Goal: Information Seeking & Learning: Learn about a topic

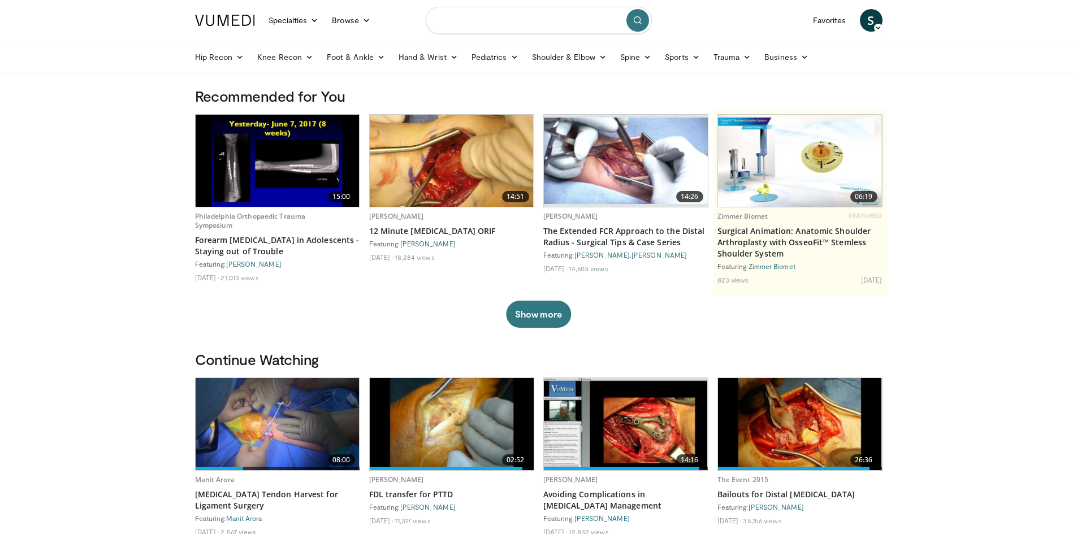
click at [497, 16] on input "Search topics, interventions" at bounding box center [539, 20] width 226 height 27
type input "**********"
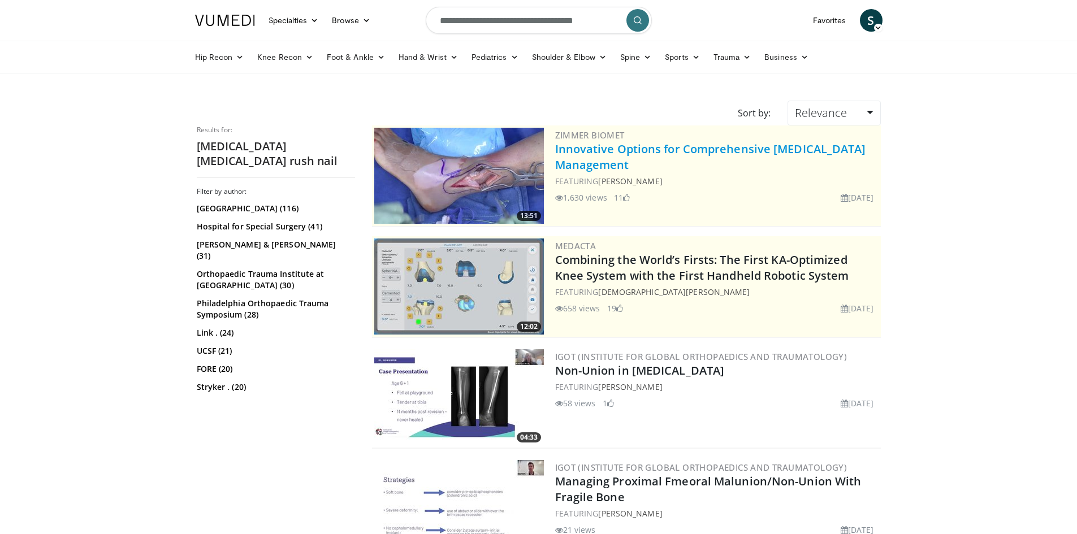
click at [649, 148] on link "Innovative Options for Comprehensive [MEDICAL_DATA] Management" at bounding box center [710, 156] width 311 height 31
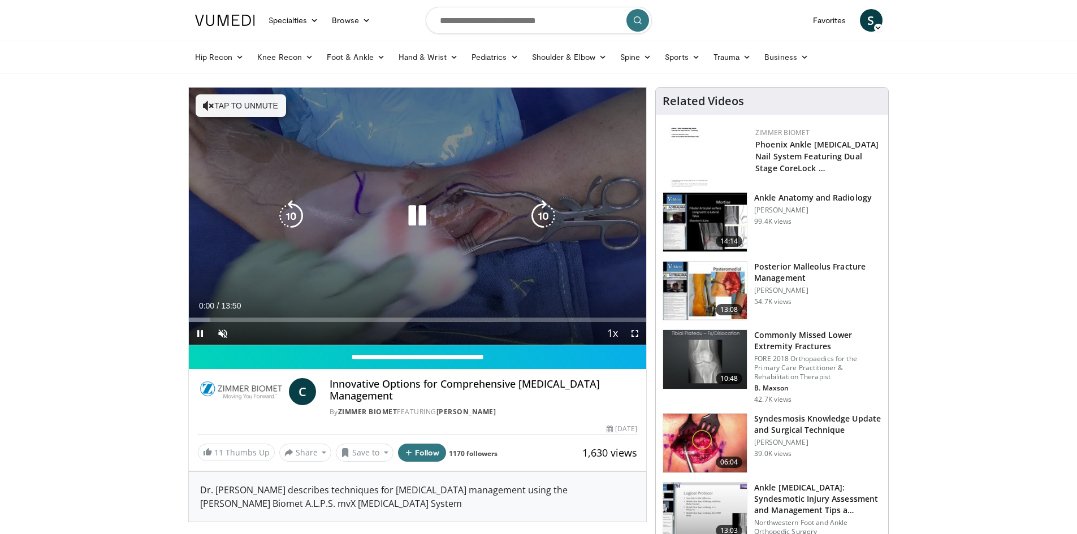
click at [253, 102] on button "Tap to unmute" at bounding box center [241, 105] width 90 height 23
click at [544, 212] on icon "Video Player" at bounding box center [543, 216] width 32 height 32
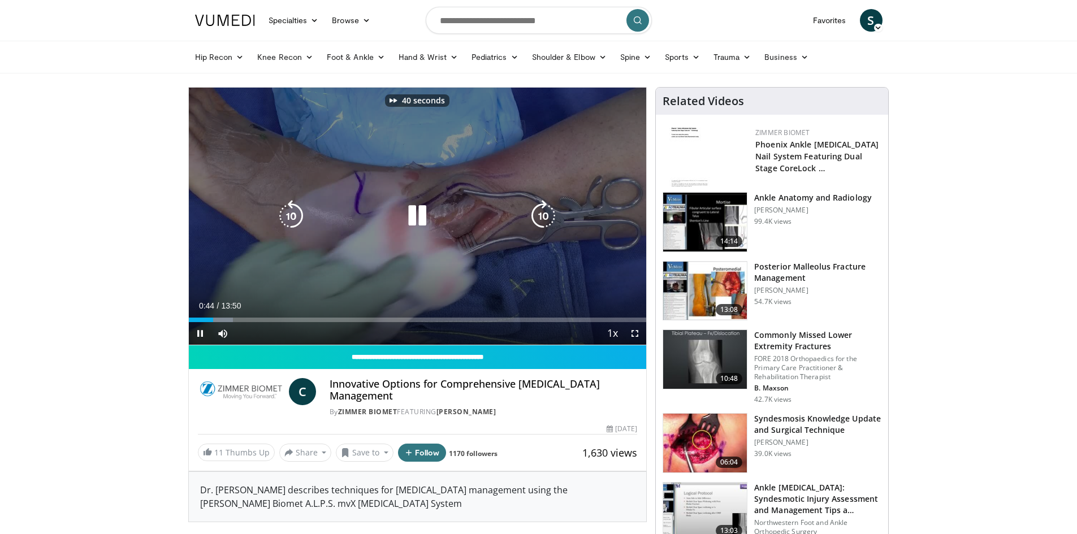
click at [544, 212] on icon "Video Player" at bounding box center [543, 216] width 32 height 32
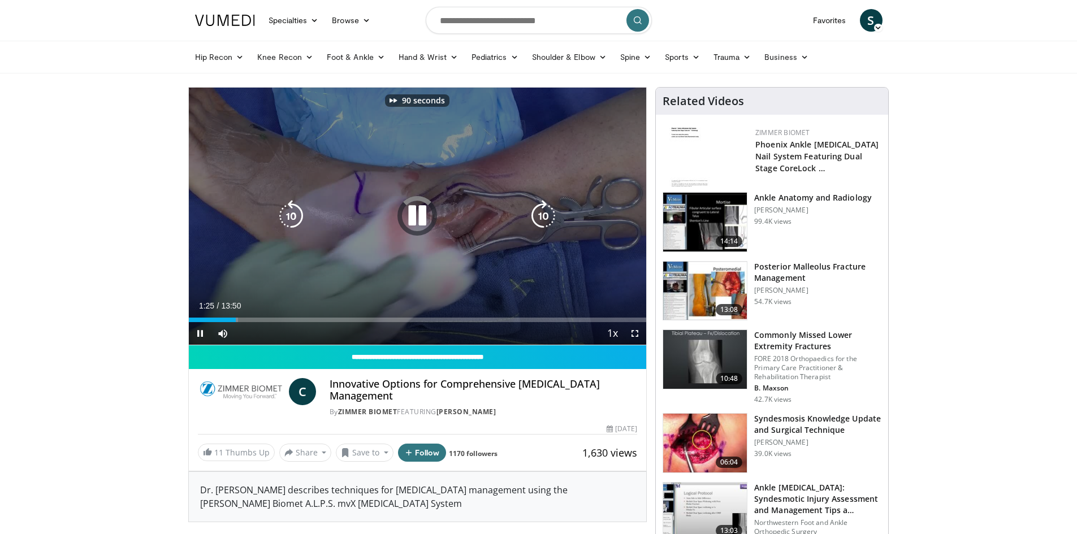
click at [544, 212] on icon "Video Player" at bounding box center [543, 216] width 32 height 32
click at [290, 217] on icon "Video Player" at bounding box center [291, 216] width 32 height 32
click at [540, 222] on icon "Video Player" at bounding box center [543, 216] width 32 height 32
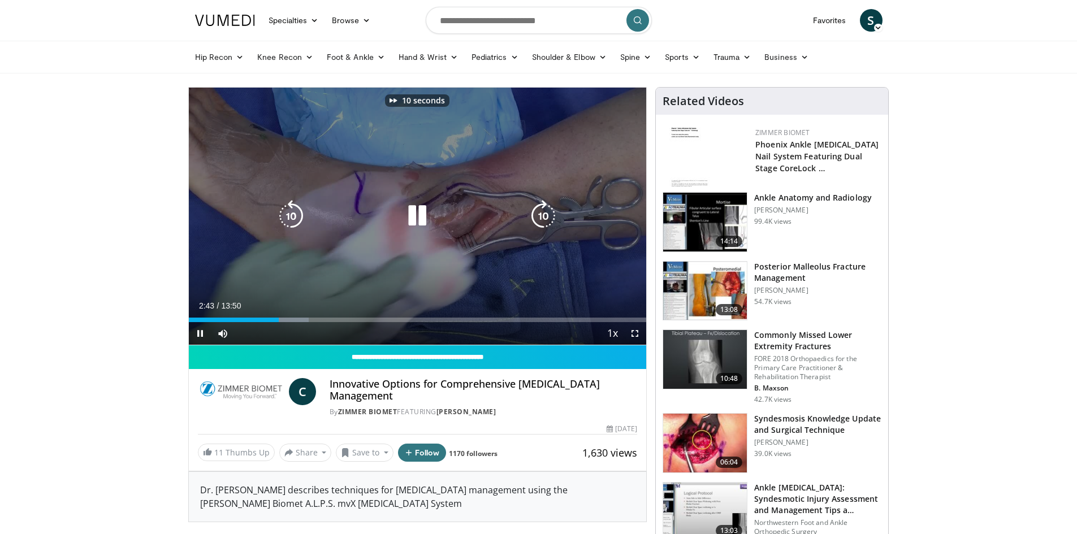
click at [540, 222] on icon "Video Player" at bounding box center [543, 216] width 32 height 32
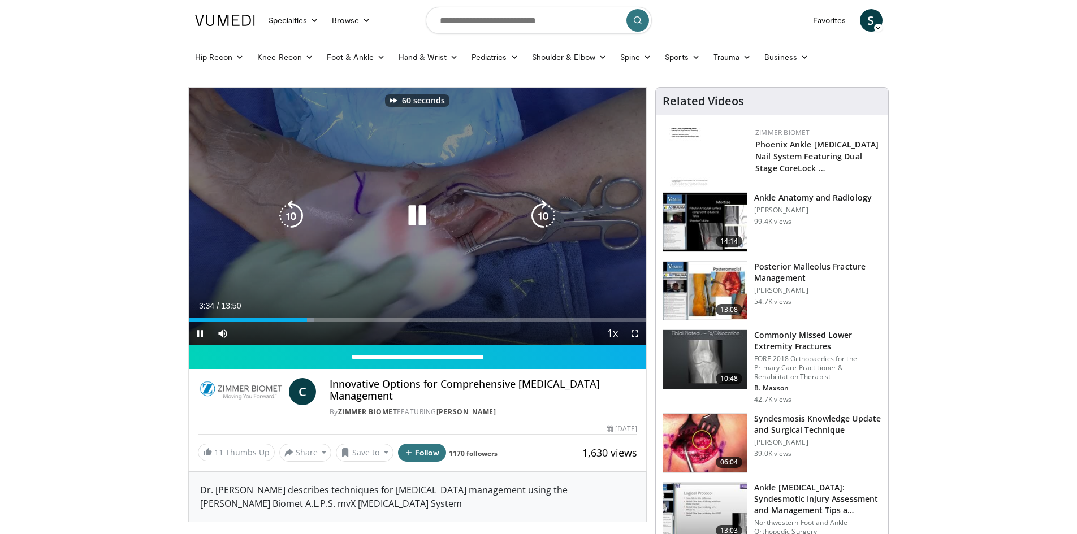
click at [540, 222] on icon "Video Player" at bounding box center [543, 216] width 32 height 32
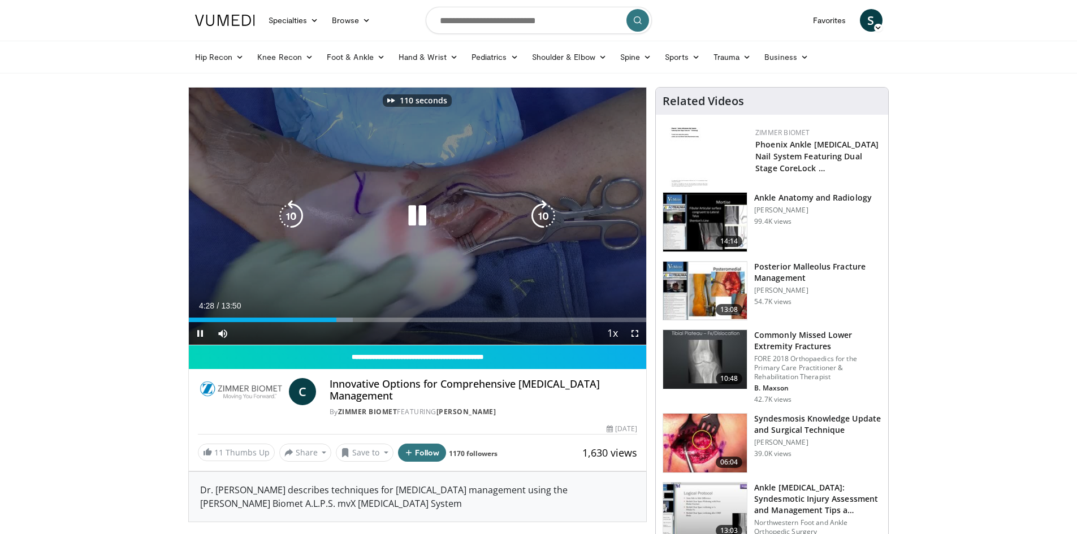
click at [540, 222] on icon "Video Player" at bounding box center [543, 216] width 32 height 32
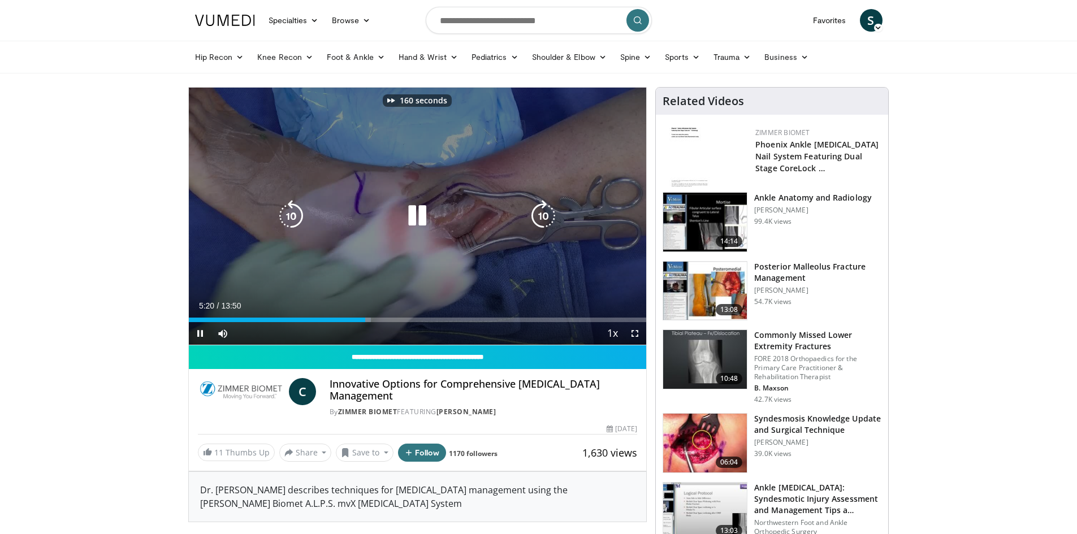
click at [540, 222] on icon "Video Player" at bounding box center [543, 216] width 32 height 32
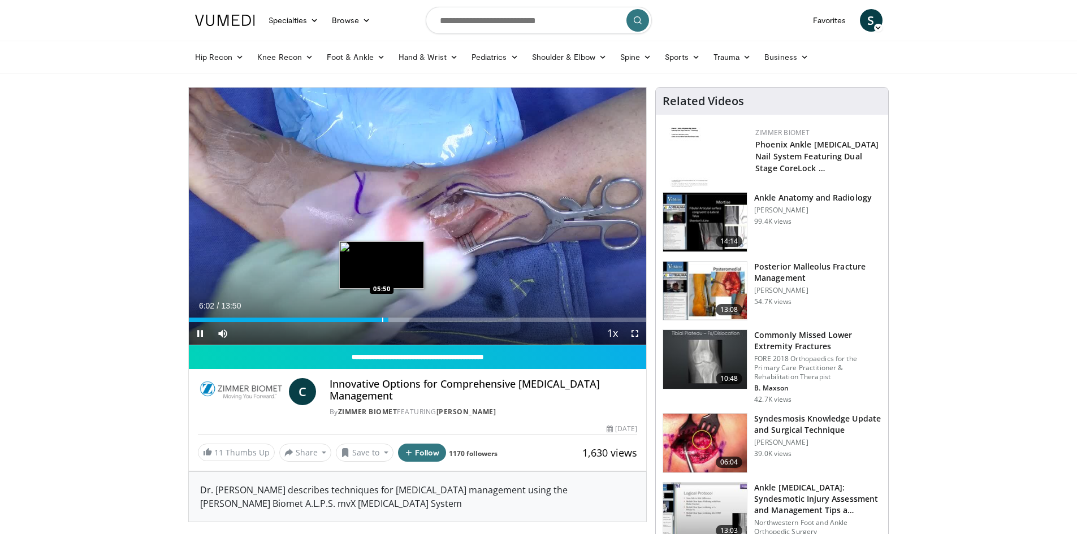
click at [382, 319] on div "Progress Bar" at bounding box center [382, 320] width 1 height 5
click at [391, 316] on div "Loaded : 50.18% 05:57 06:07" at bounding box center [418, 316] width 458 height 11
click at [406, 316] on div "Loaded : 50.64% 06:09 06:34" at bounding box center [418, 316] width 458 height 11
click at [419, 320] on div "Loaded : 56.67% 06:49 06:59" at bounding box center [418, 320] width 458 height 5
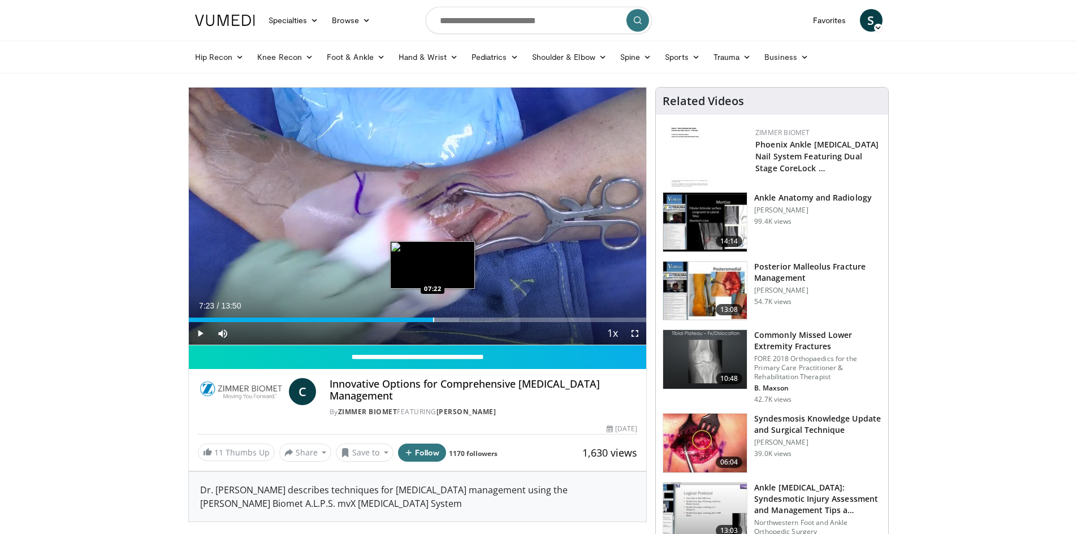
click at [433, 320] on div "Progress Bar" at bounding box center [433, 320] width 1 height 5
click at [443, 320] on div "Progress Bar" at bounding box center [443, 320] width 1 height 5
click at [456, 320] on div "Progress Bar" at bounding box center [456, 320] width 1 height 5
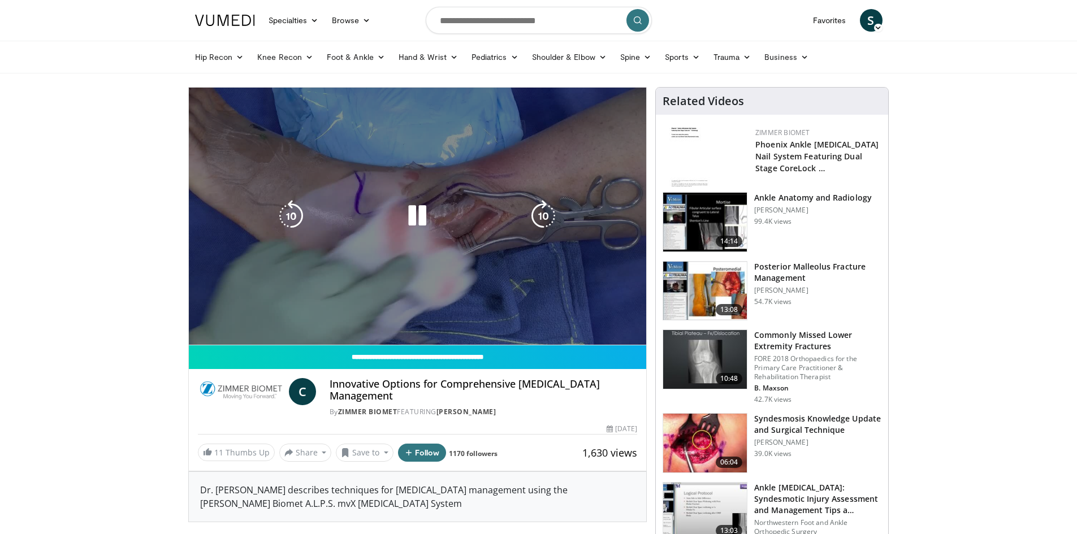
click at [466, 319] on div "200 seconds Tap to unmute" at bounding box center [418, 216] width 458 height 257
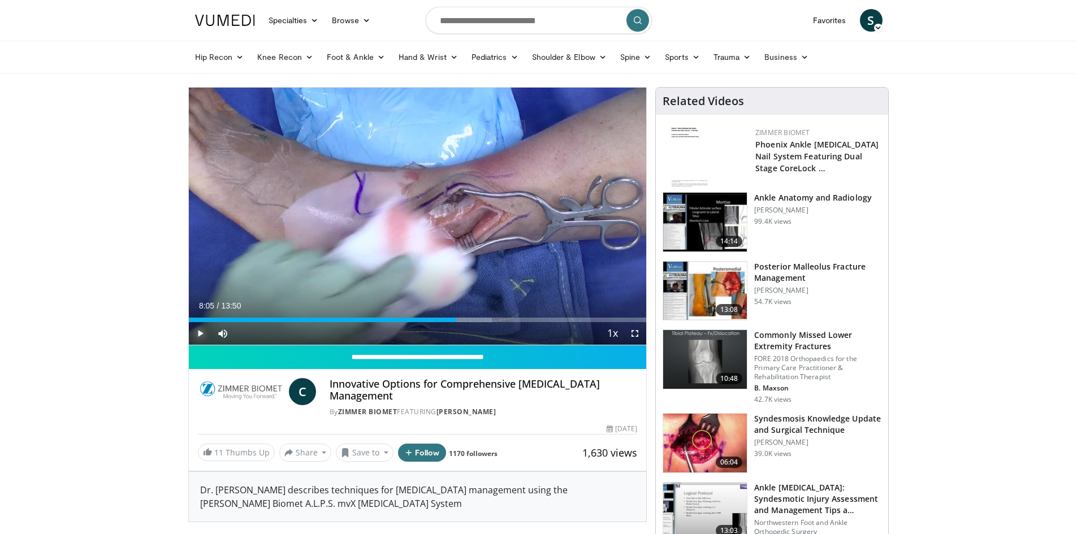
click at [199, 329] on span "Video Player" at bounding box center [200, 333] width 23 height 23
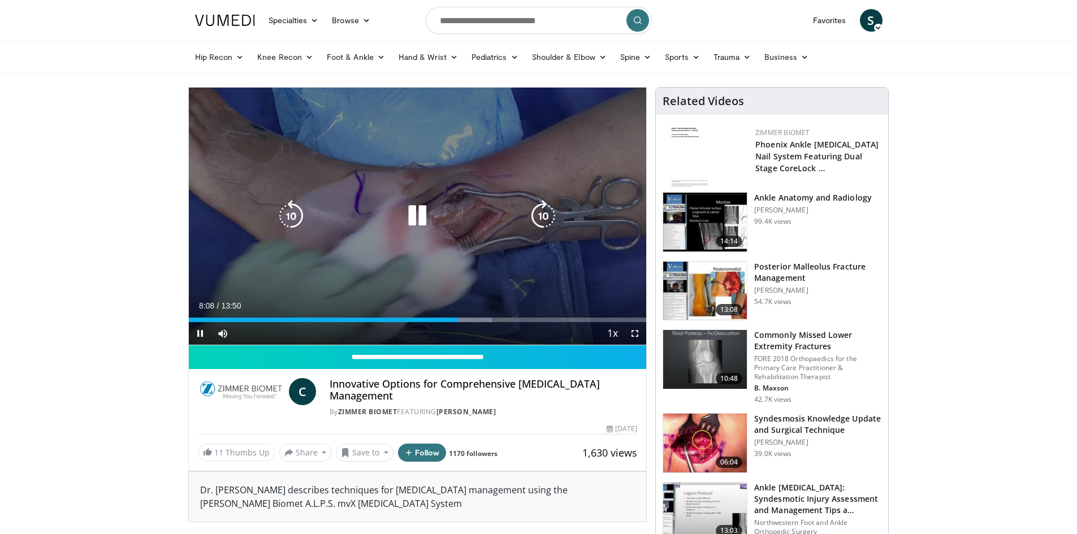
click at [533, 216] on icon "Video Player" at bounding box center [543, 216] width 32 height 32
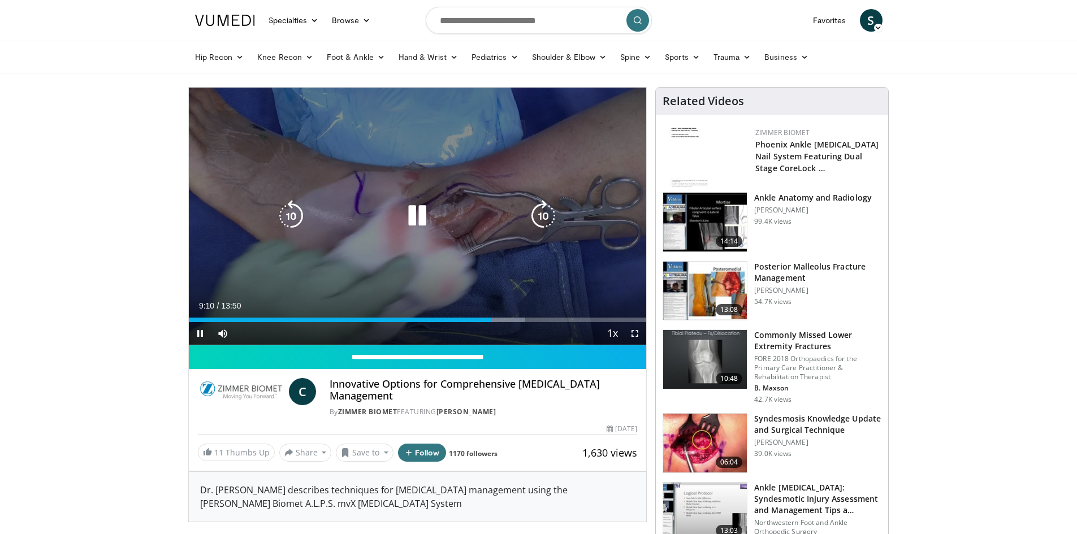
click at [545, 216] on icon "Video Player" at bounding box center [543, 216] width 32 height 32
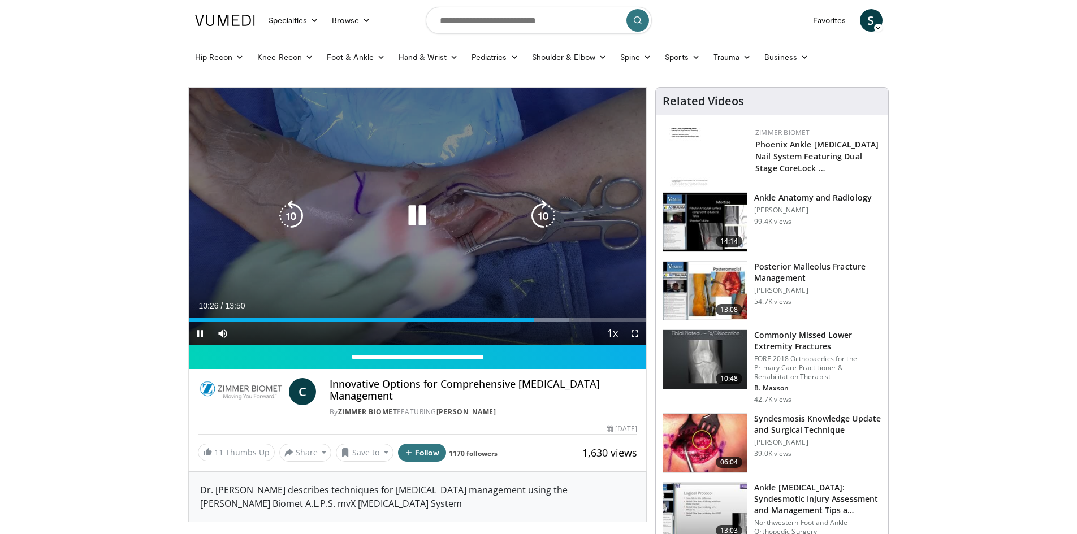
click at [546, 216] on icon "Video Player" at bounding box center [543, 216] width 32 height 32
click at [542, 212] on icon "Video Player" at bounding box center [543, 216] width 32 height 32
click at [542, 222] on icon "Video Player" at bounding box center [543, 216] width 32 height 32
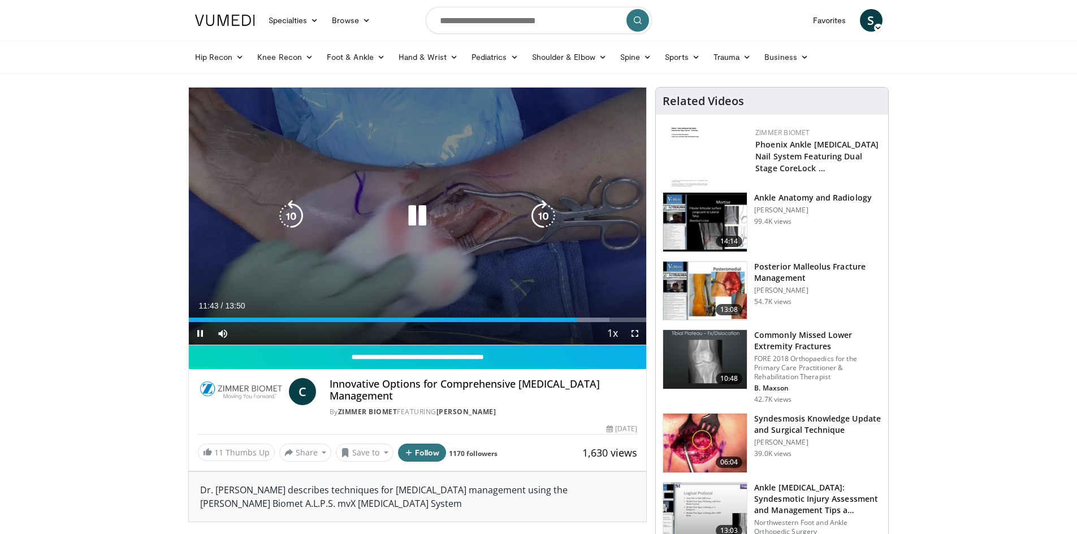
click at [540, 210] on icon "Video Player" at bounding box center [543, 216] width 32 height 32
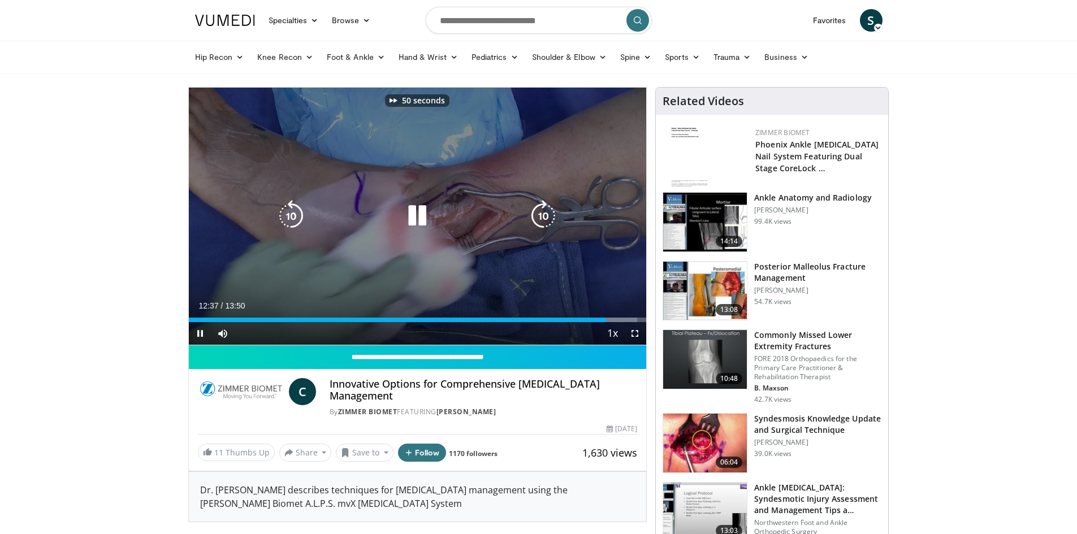
click at [540, 210] on icon "Video Player" at bounding box center [543, 216] width 32 height 32
click at [543, 210] on icon "Video Player" at bounding box center [543, 216] width 32 height 32
click at [287, 215] on icon "Video Player" at bounding box center [291, 216] width 32 height 32
click at [290, 215] on icon "Video Player" at bounding box center [291, 216] width 32 height 32
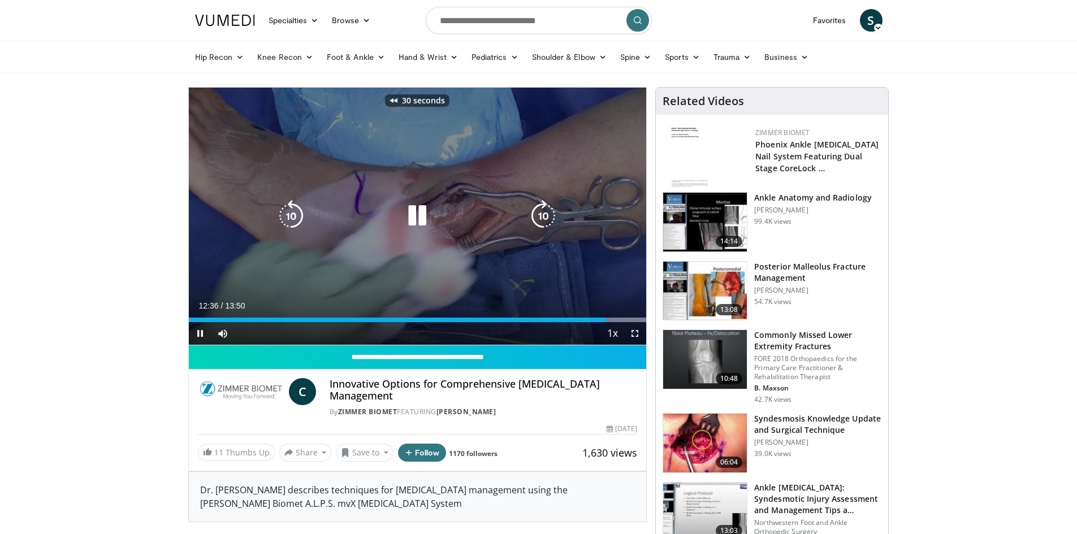
click at [290, 215] on icon "Video Player" at bounding box center [291, 216] width 32 height 32
click at [545, 215] on icon "Video Player" at bounding box center [543, 216] width 32 height 32
click at [545, 214] on icon "Video Player" at bounding box center [543, 216] width 32 height 32
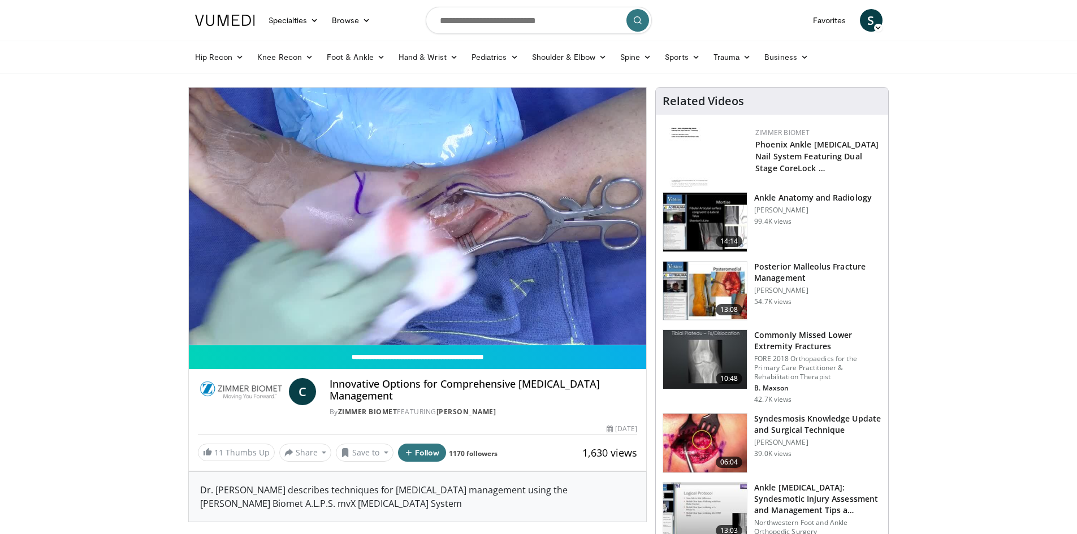
click at [545, 214] on div "10 seconds Tap to unmute" at bounding box center [418, 216] width 458 height 257
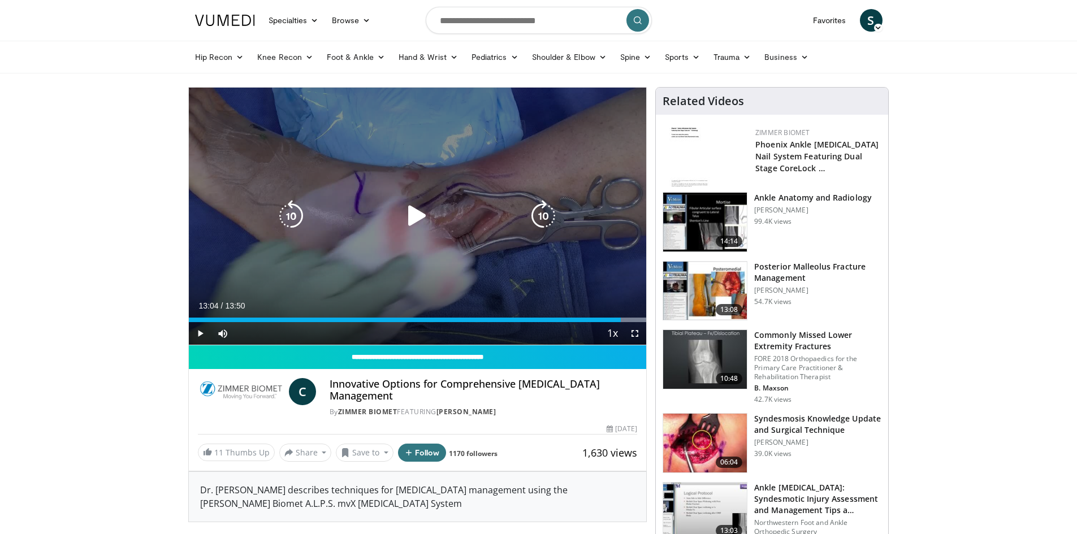
click at [544, 215] on icon "Video Player" at bounding box center [543, 216] width 32 height 32
click at [409, 211] on icon "Video Player" at bounding box center [417, 216] width 32 height 32
click at [539, 215] on icon "Video Player" at bounding box center [543, 216] width 32 height 32
click at [537, 215] on icon "Video Player" at bounding box center [543, 216] width 32 height 32
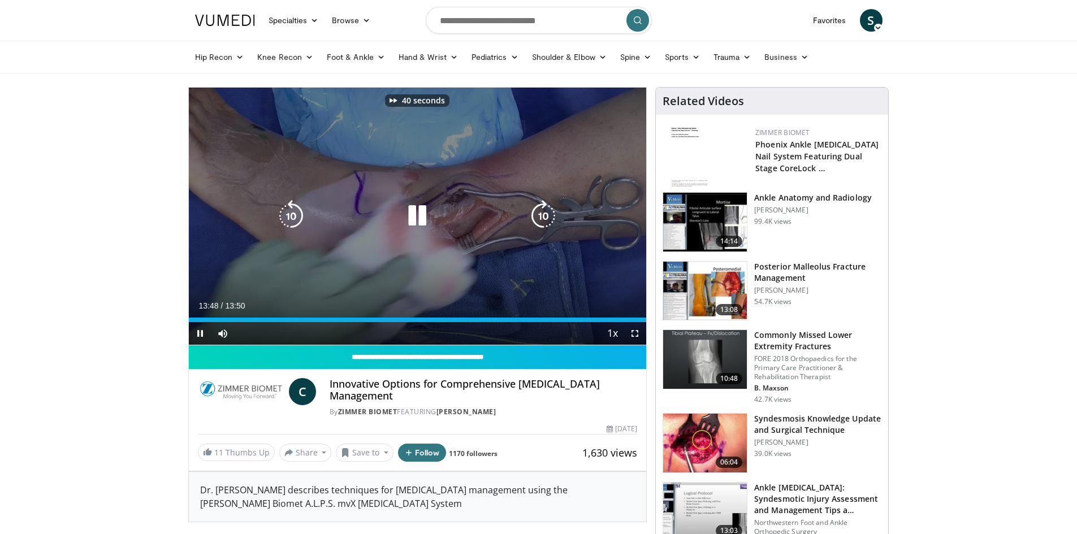
click at [542, 225] on icon "Video Player" at bounding box center [543, 216] width 32 height 32
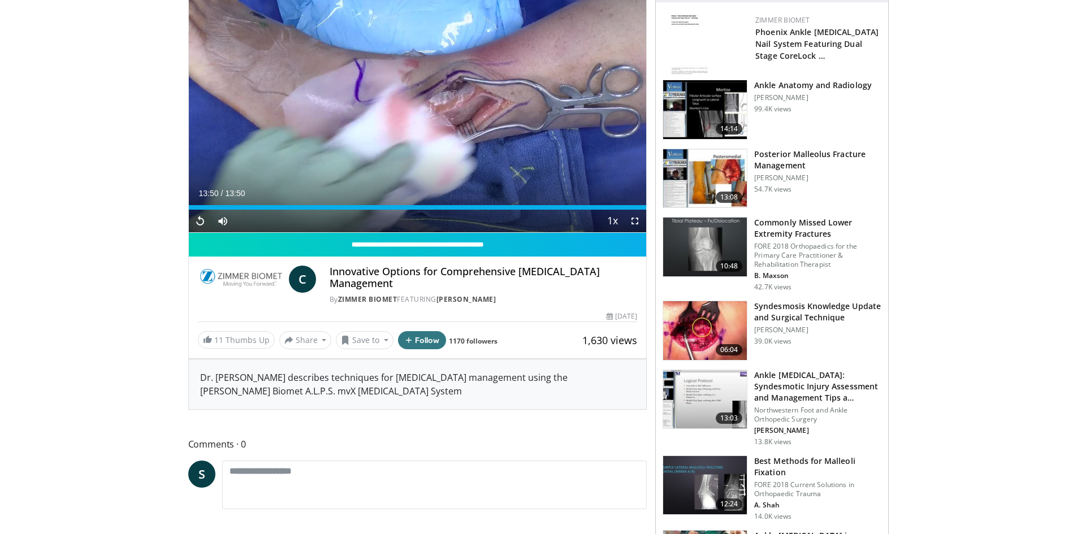
scroll to position [113, 0]
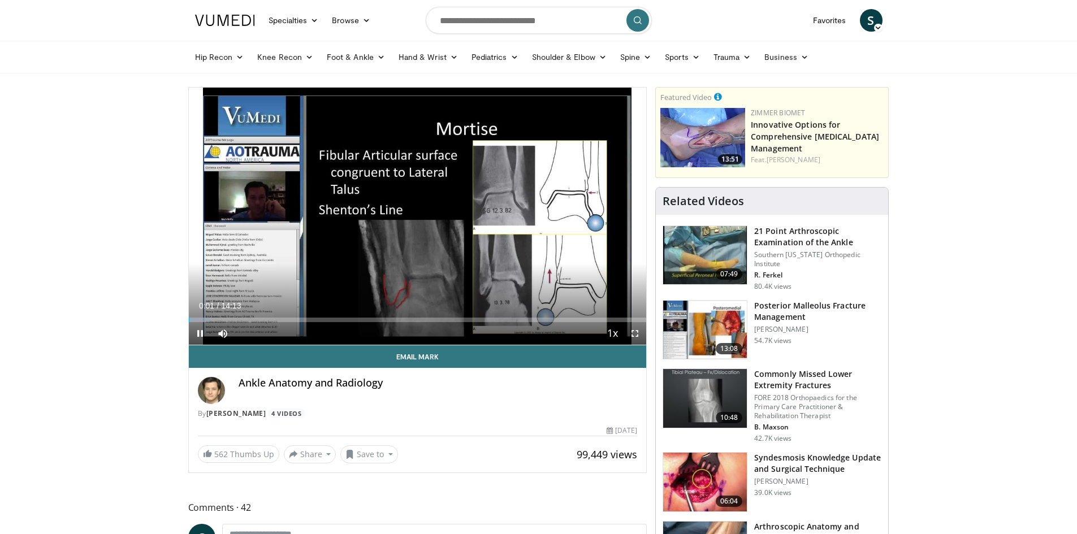
click at [879, 23] on span "S" at bounding box center [871, 20] width 23 height 23
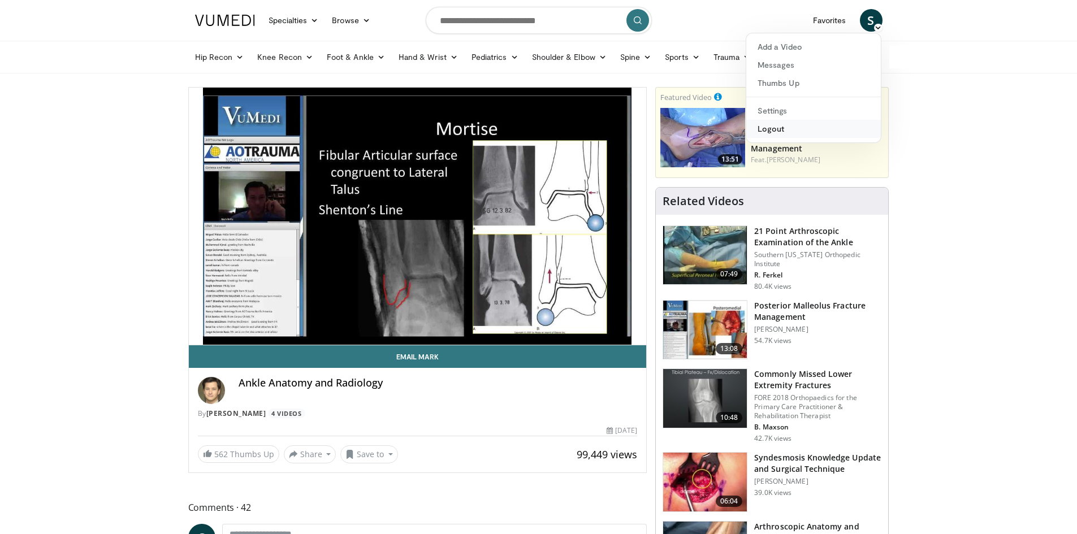
click at [782, 126] on link "Logout" at bounding box center [813, 129] width 134 height 18
